Goal: Information Seeking & Learning: Stay updated

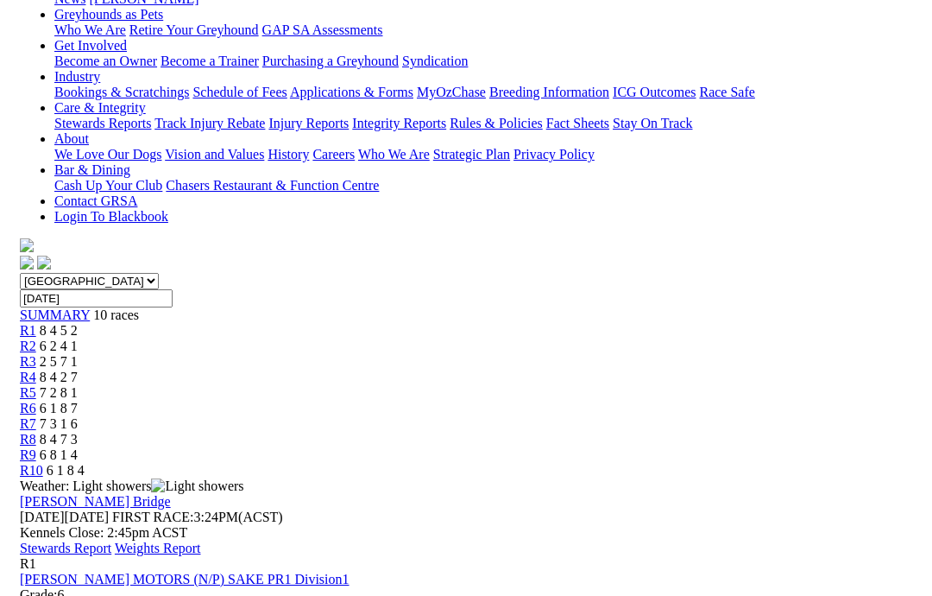
scroll to position [290, 0]
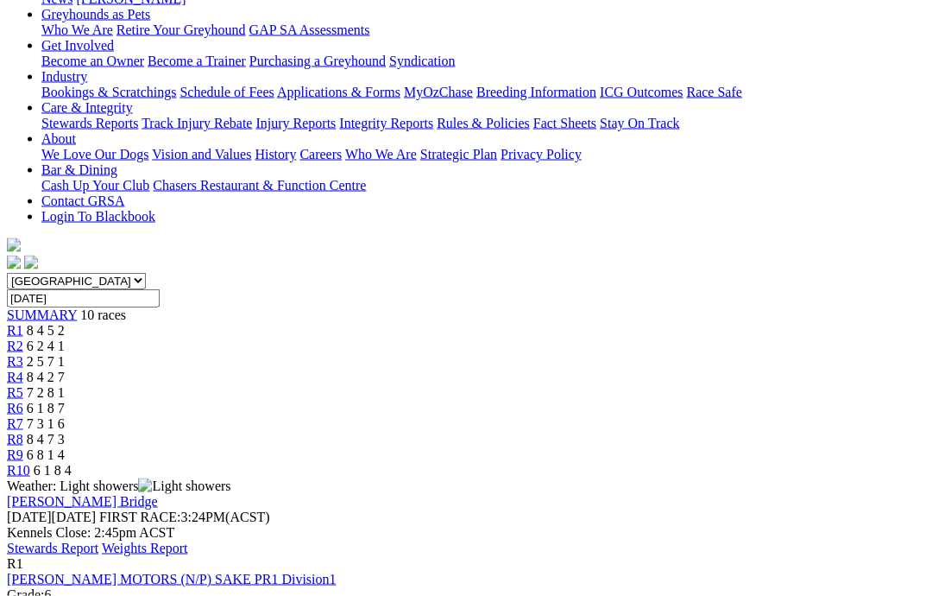
click at [98, 540] on link "Stewards Report" at bounding box center [53, 547] width 92 height 15
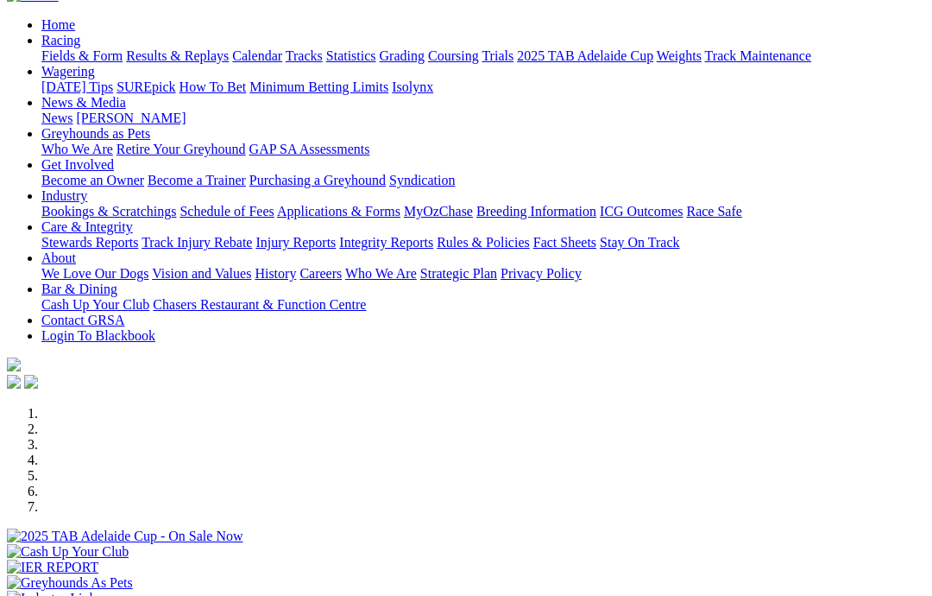
scroll to position [100, 0]
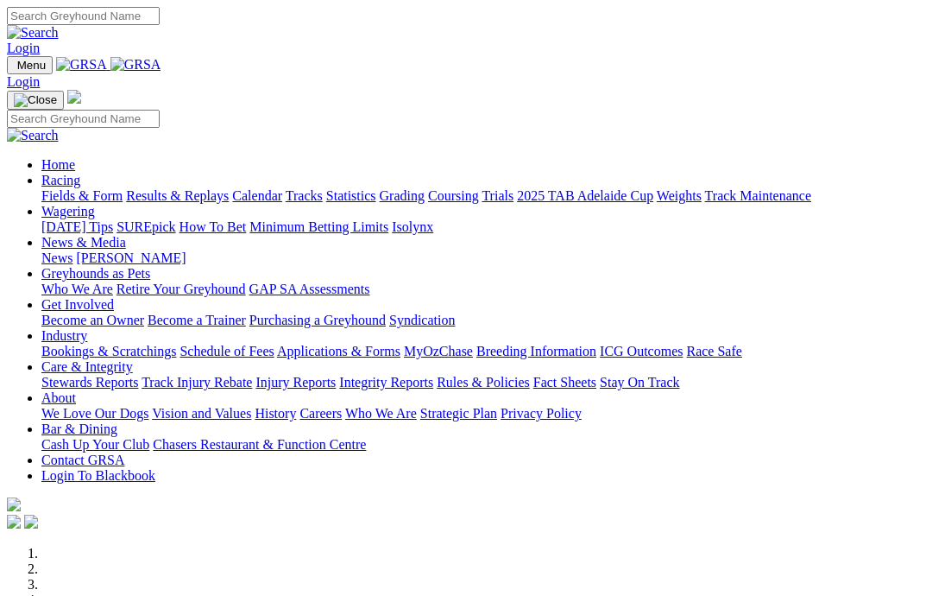
click at [126, 235] on link "News & Media" at bounding box center [83, 242] width 85 height 15
click at [73, 250] on link "News" at bounding box center [56, 257] width 31 height 15
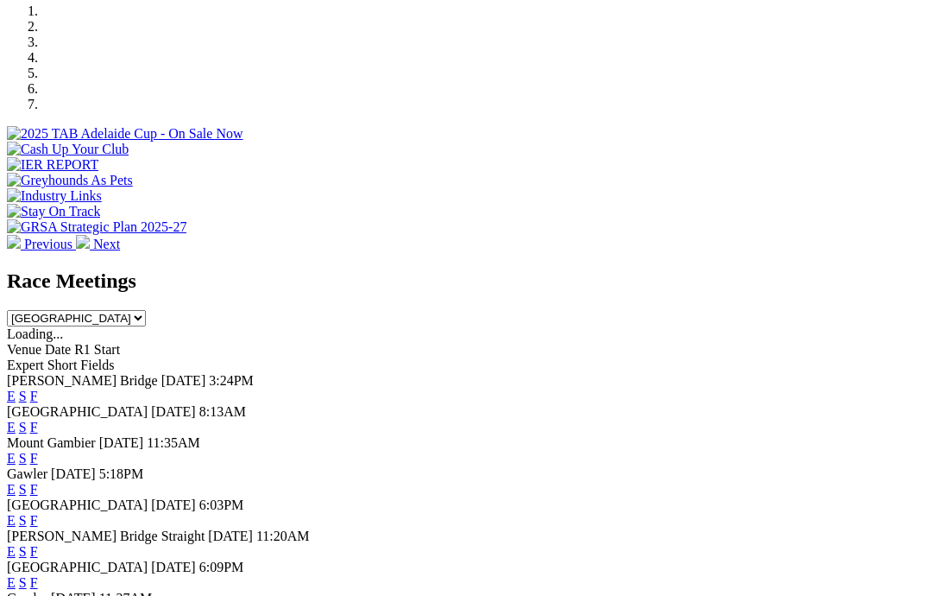
scroll to position [564, 0]
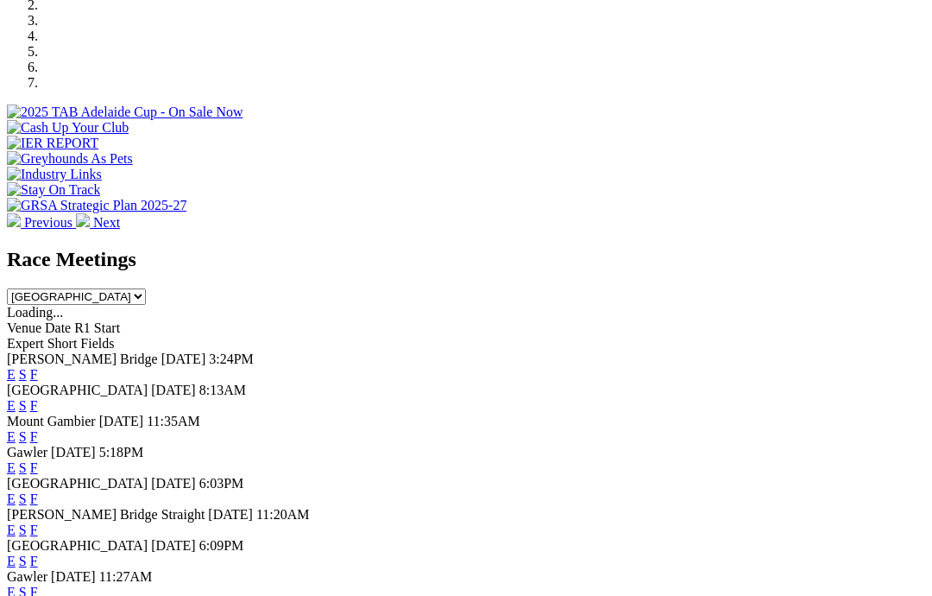
click at [38, 553] on link "F" at bounding box center [34, 560] width 8 height 15
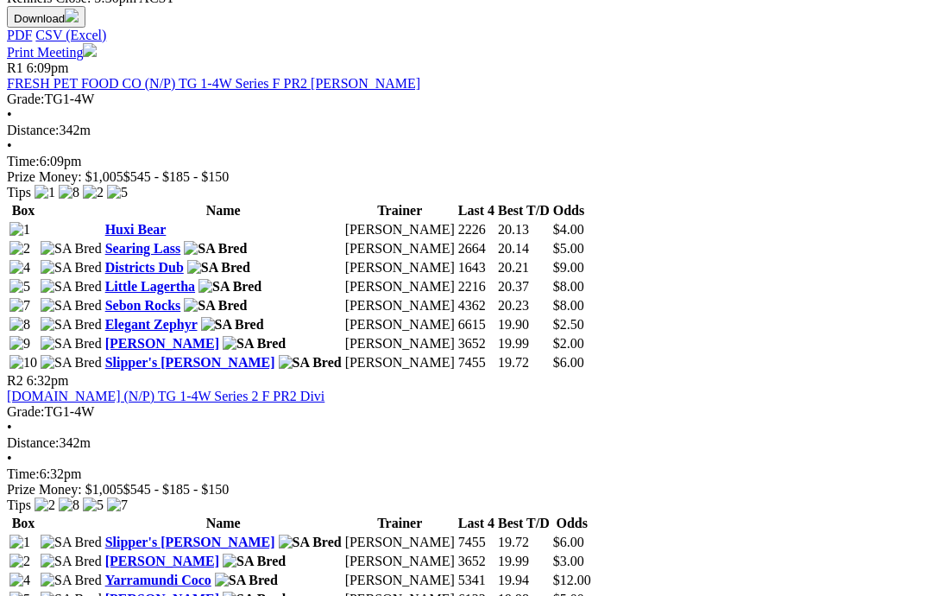
scroll to position [824, 0]
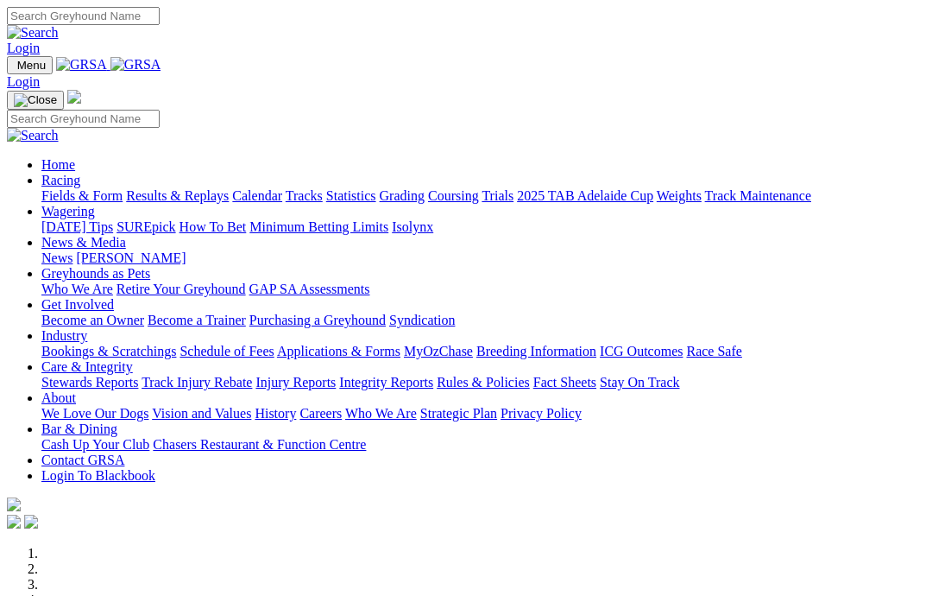
scroll to position [481, 0]
